Goal: Find specific page/section: Find specific page/section

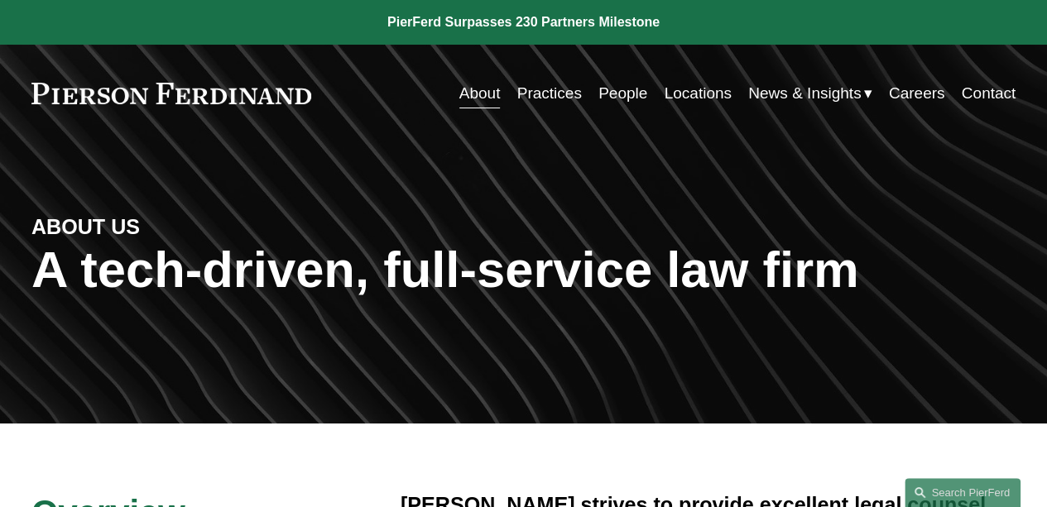
click at [622, 98] on link "People" at bounding box center [622, 93] width 49 height 31
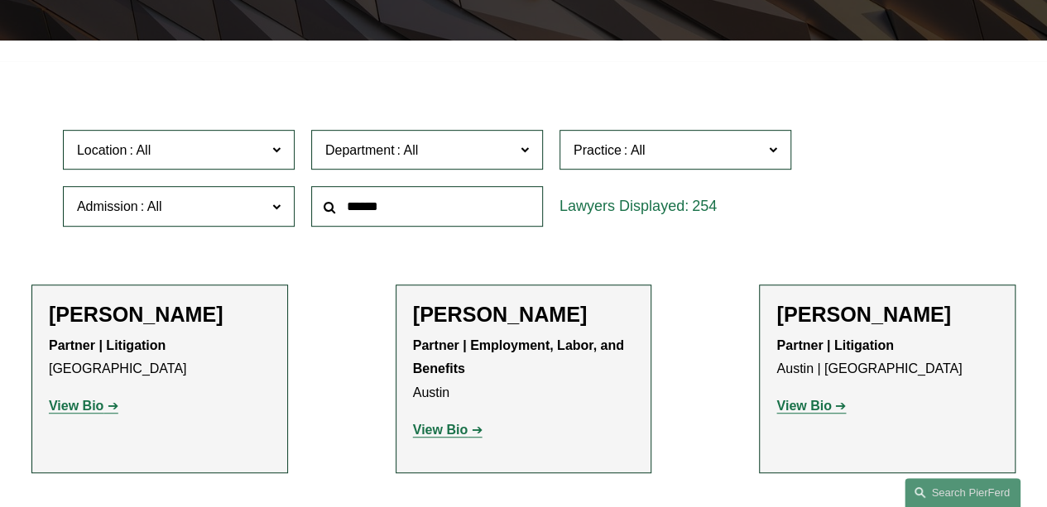
scroll to position [384, 0]
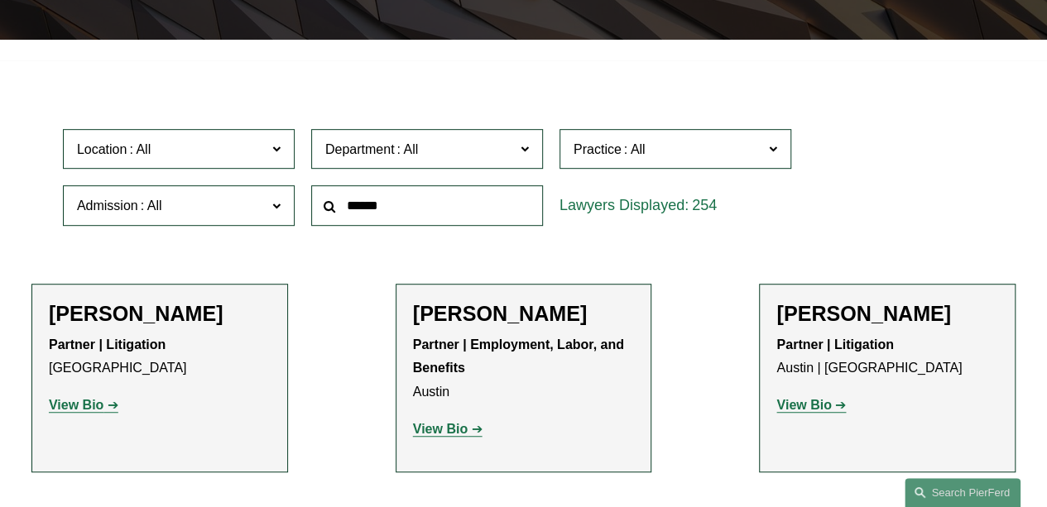
click at [508, 165] on label "Department" at bounding box center [427, 149] width 232 height 41
click at [0, 0] on link "Corporate" at bounding box center [0, 0] width 0 height 0
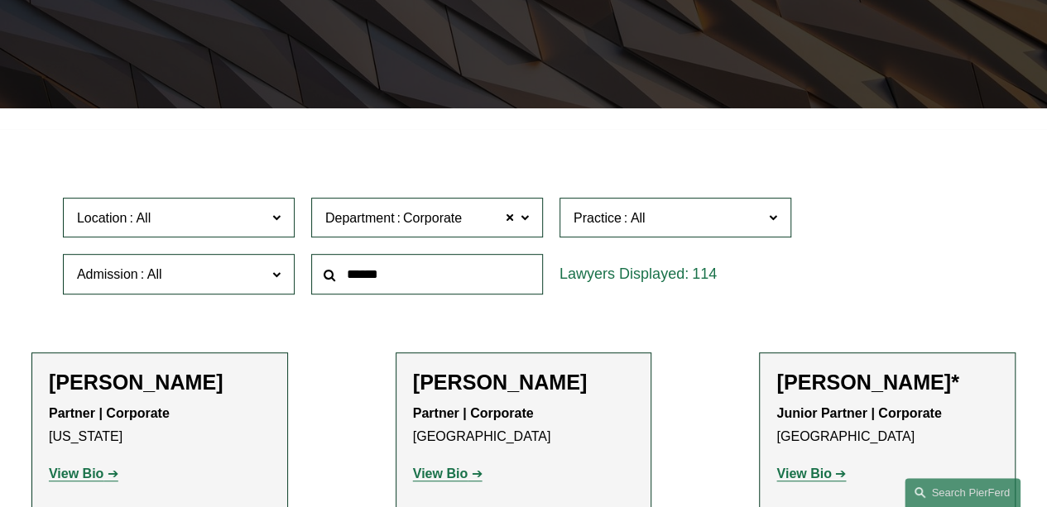
scroll to position [316, 0]
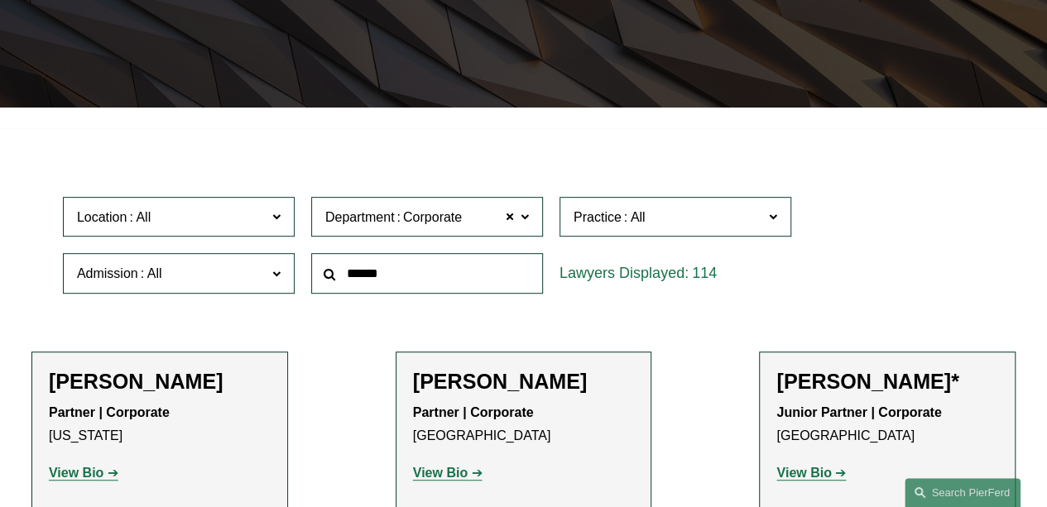
click at [257, 228] on span "Location" at bounding box center [172, 217] width 190 height 22
click at [0, 0] on link "[GEOGRAPHIC_DATA]" at bounding box center [0, 0] width 0 height 0
click at [733, 357] on ul "Filter Location [GEOGRAPHIC_DATA] [GEOGRAPHIC_DATA] All [GEOGRAPHIC_DATA] [GEOG…" at bounding box center [523, 352] width 1047 height 427
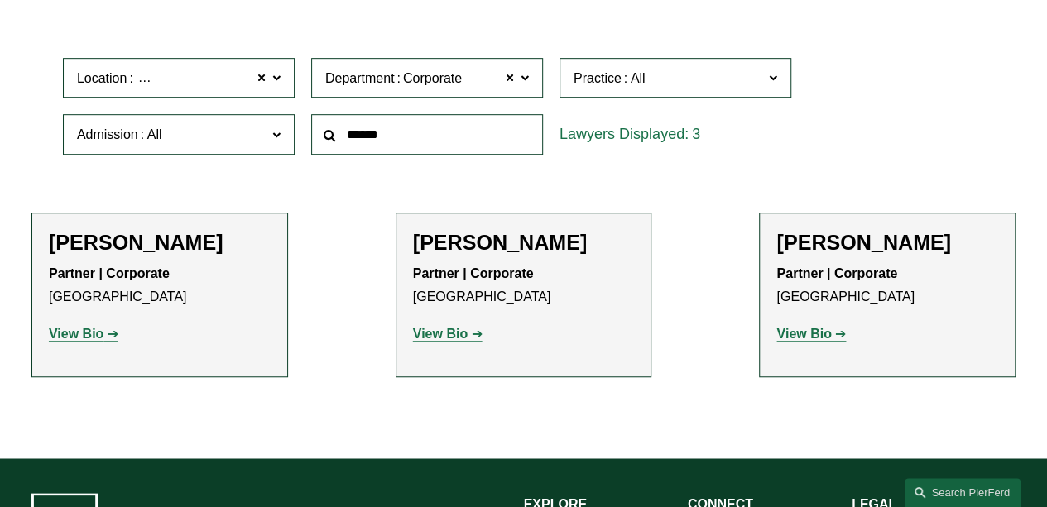
scroll to position [463, 0]
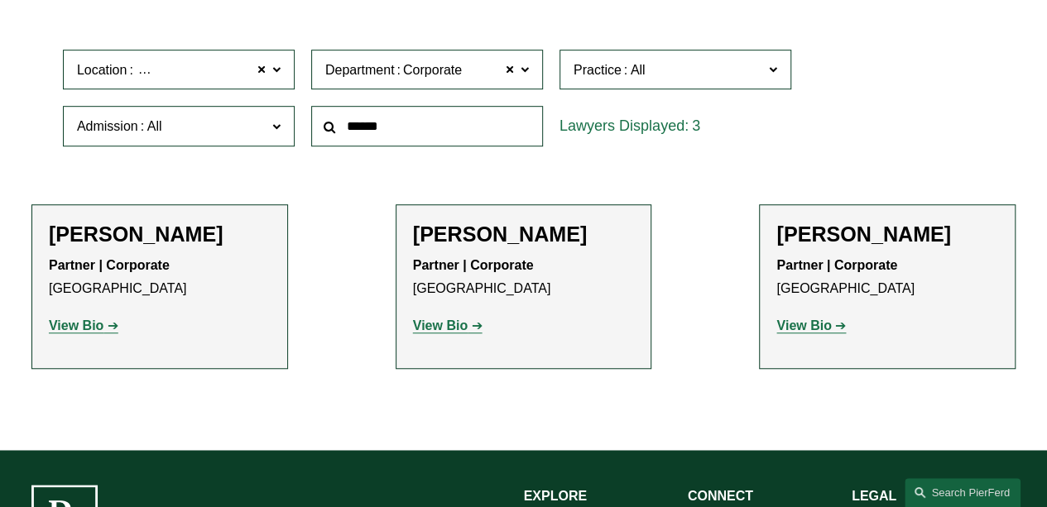
click at [810, 331] on strong "View Bio" at bounding box center [803, 326] width 55 height 14
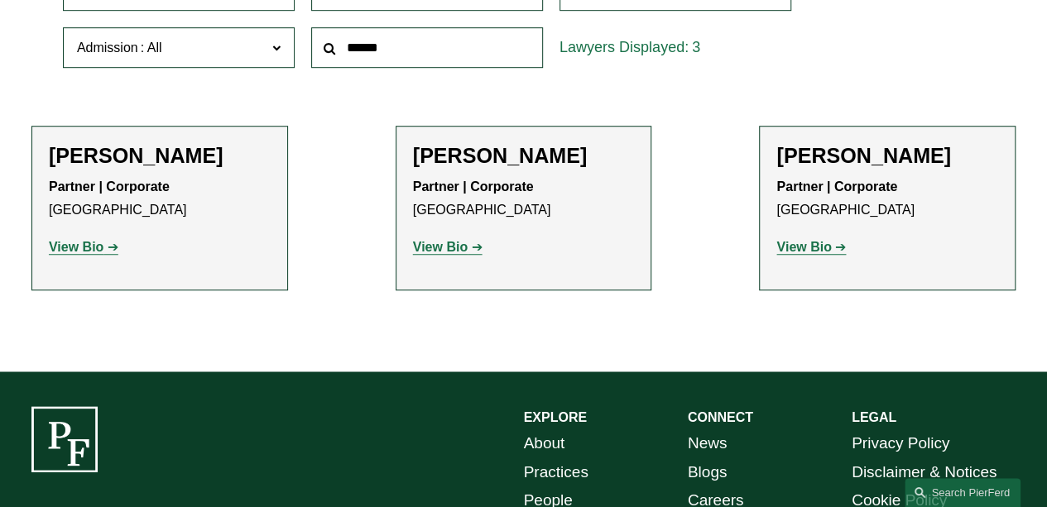
scroll to position [579, 0]
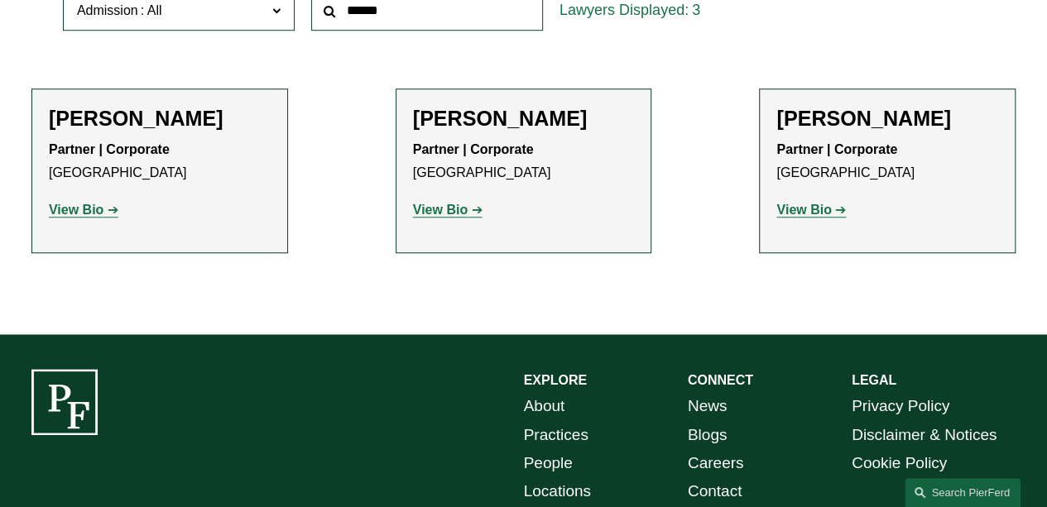
click at [73, 214] on strong "View Bio" at bounding box center [76, 210] width 55 height 14
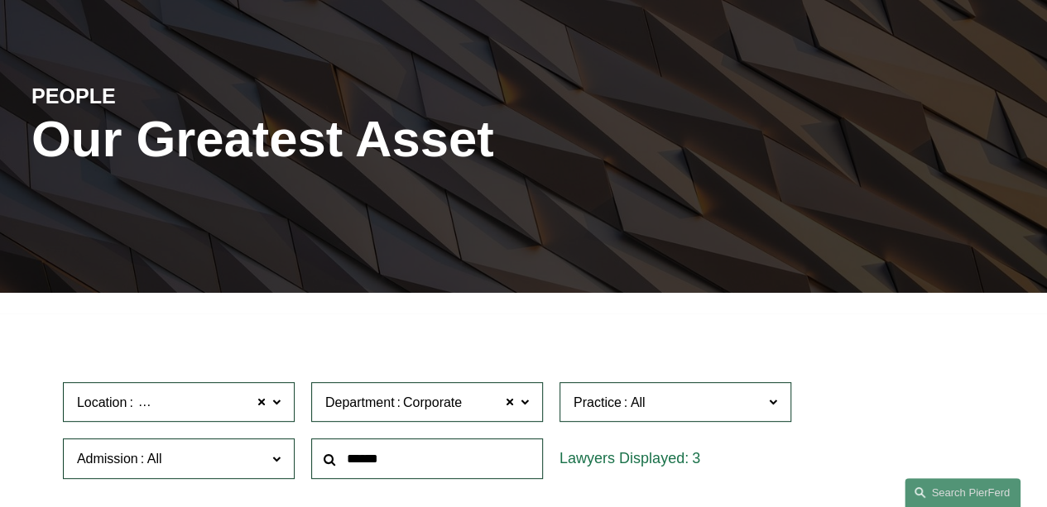
scroll to position [0, 0]
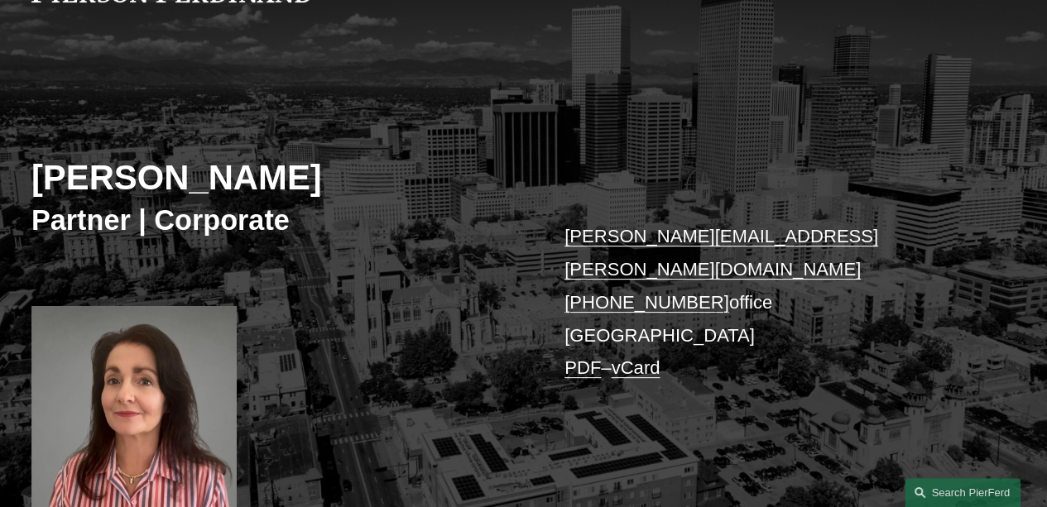
scroll to position [101, 0]
